Goal: Task Accomplishment & Management: Use online tool/utility

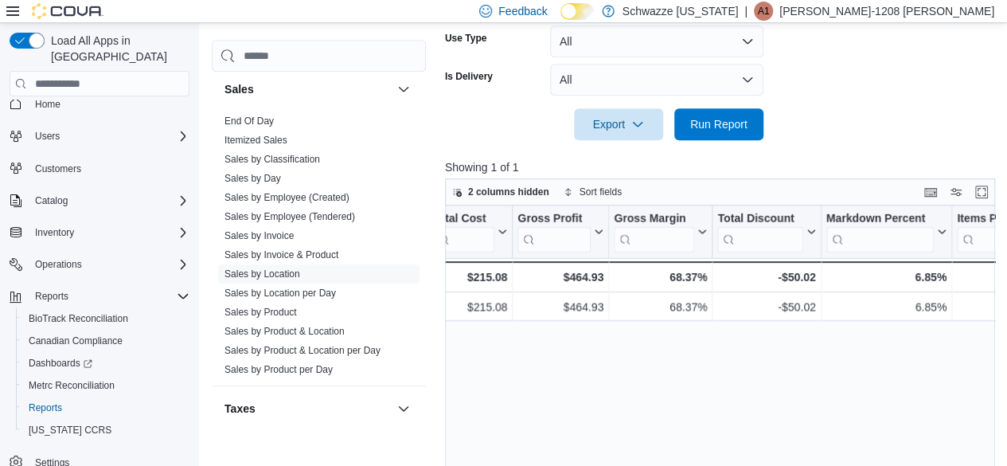
scroll to position [456, 0]
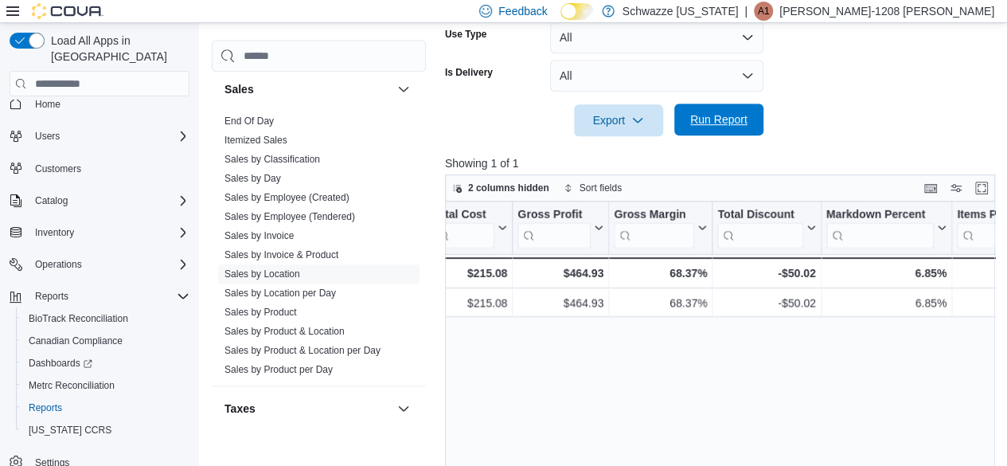
click at [724, 114] on span "Run Report" at bounding box center [718, 119] width 57 height 16
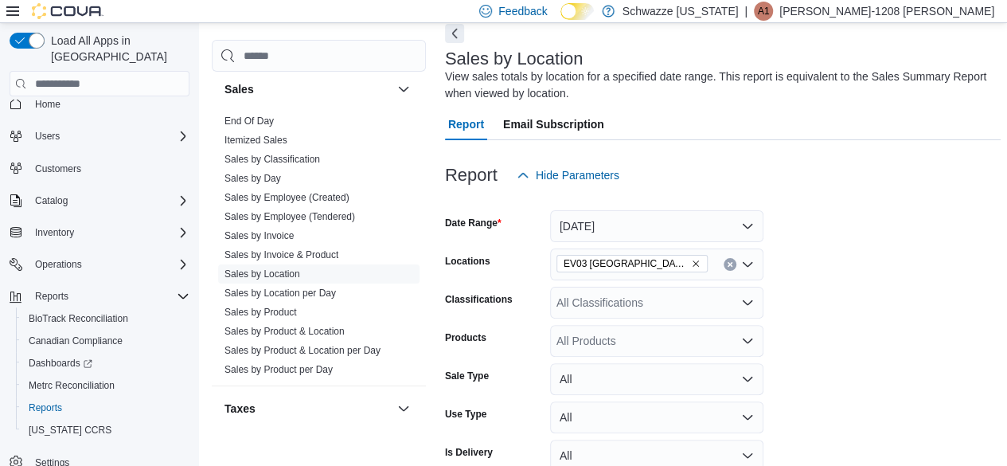
scroll to position [0, 0]
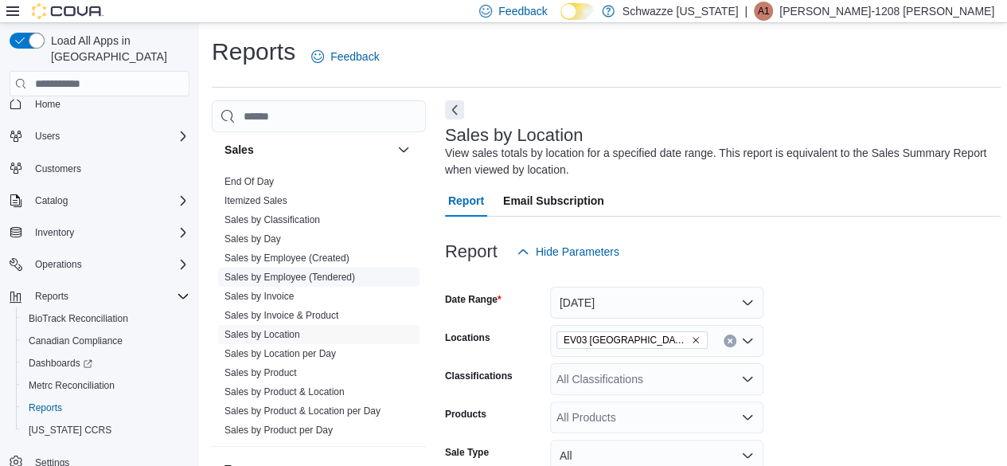
click at [317, 273] on link "Sales by Employee (Tendered)" at bounding box center [289, 276] width 131 height 11
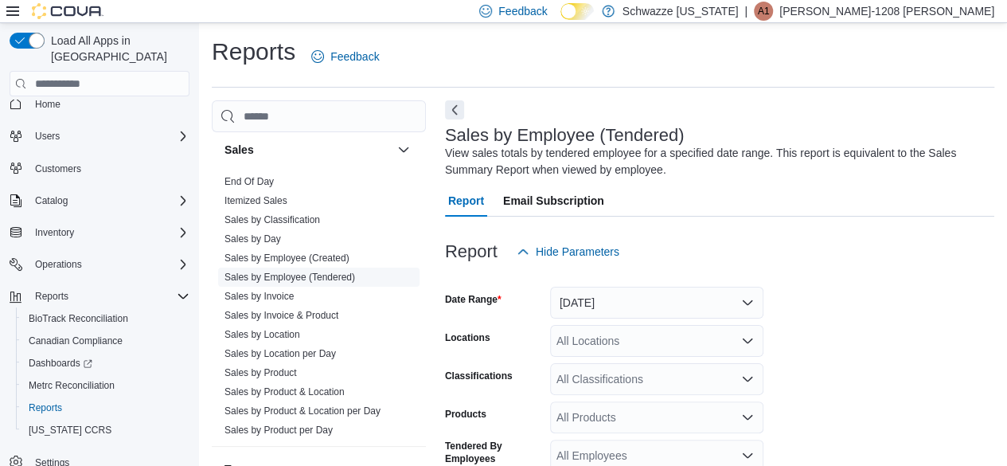
scroll to position [53, 0]
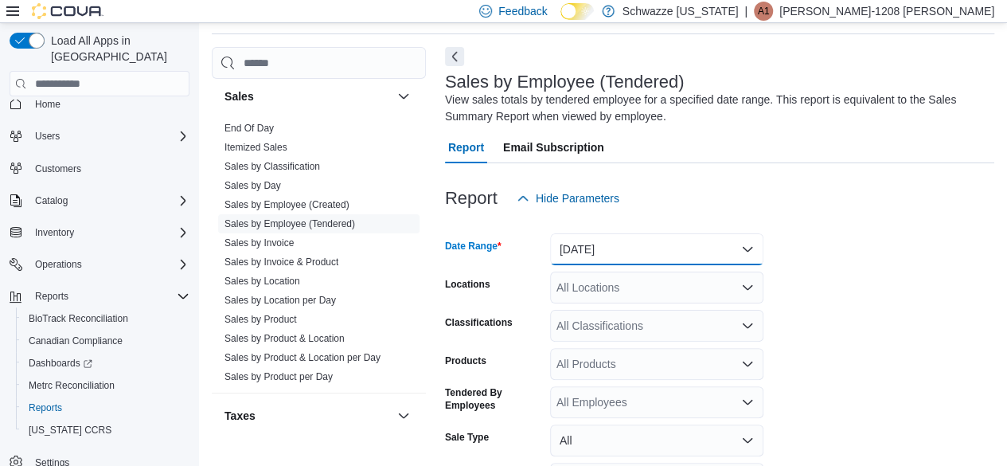
click at [700, 255] on button "[DATE]" at bounding box center [656, 249] width 213 height 32
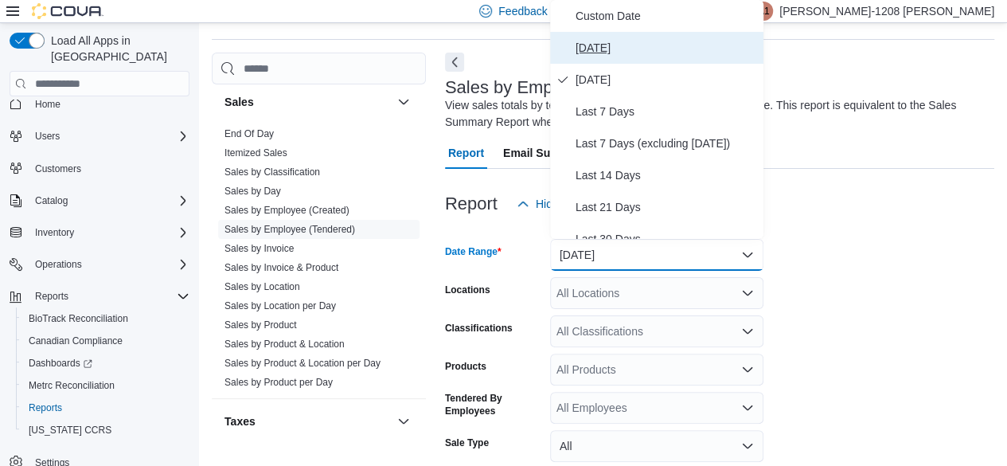
click at [622, 53] on span "[DATE]" at bounding box center [665, 47] width 181 height 19
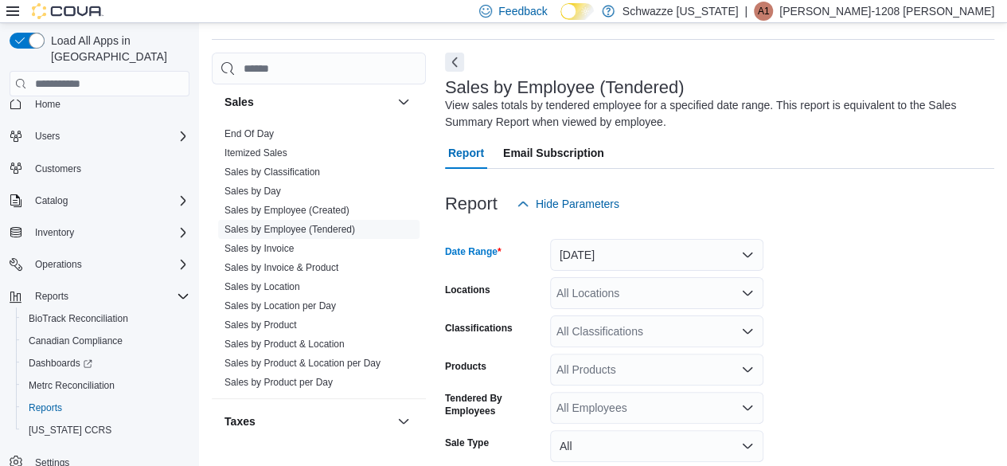
click at [642, 306] on div "All Locations" at bounding box center [656, 293] width 213 height 32
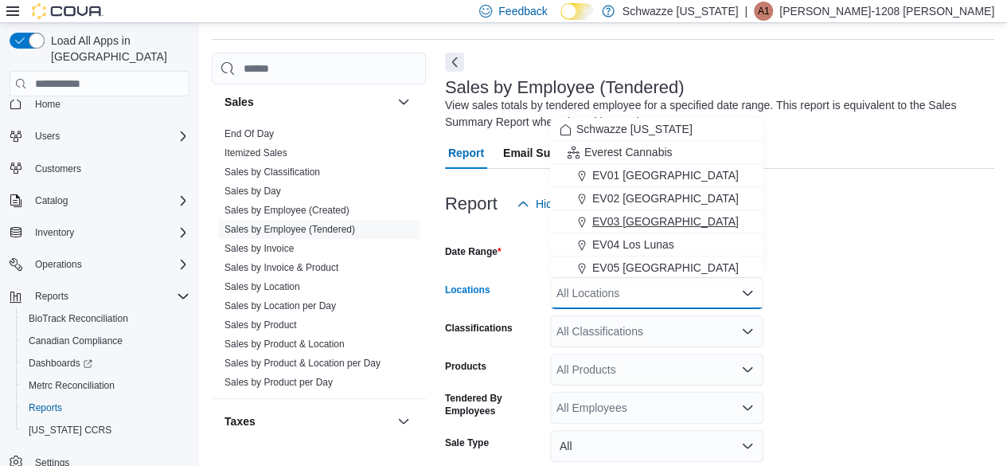
click at [640, 217] on span "EV03 [GEOGRAPHIC_DATA]" at bounding box center [665, 221] width 146 height 16
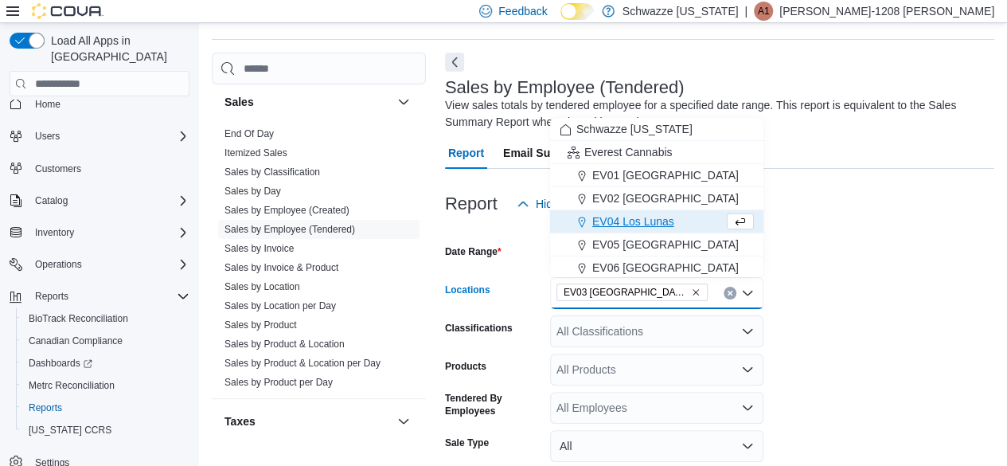
click at [835, 255] on form "Date Range [DATE] Locations [GEOGRAPHIC_DATA] [GEOGRAPHIC_DATA] box. Selected. …" at bounding box center [719, 401] width 549 height 363
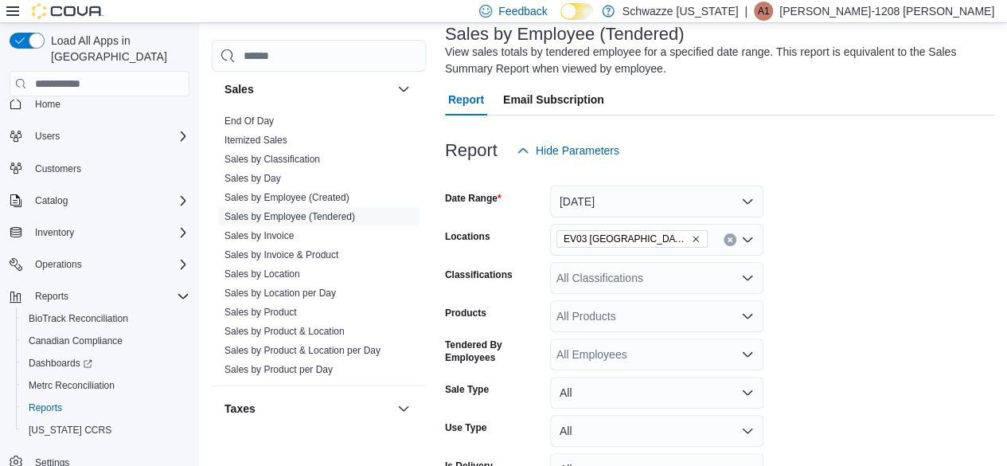
scroll to position [196, 0]
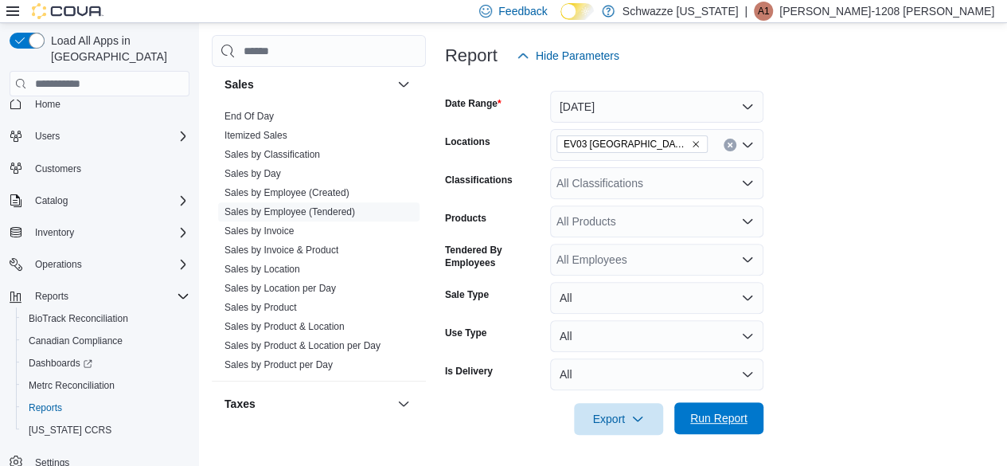
click at [734, 429] on span "Run Report" at bounding box center [719, 418] width 70 height 32
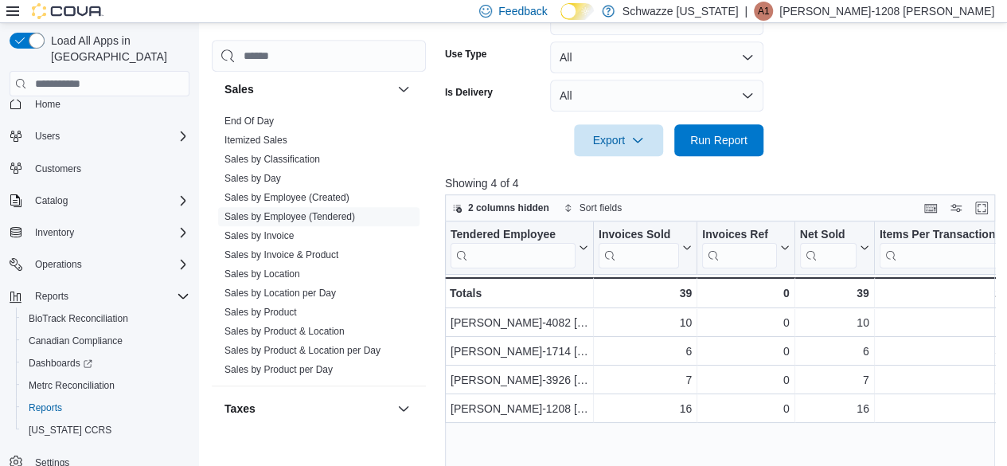
scroll to position [588, 0]
